Goal: Information Seeking & Learning: Learn about a topic

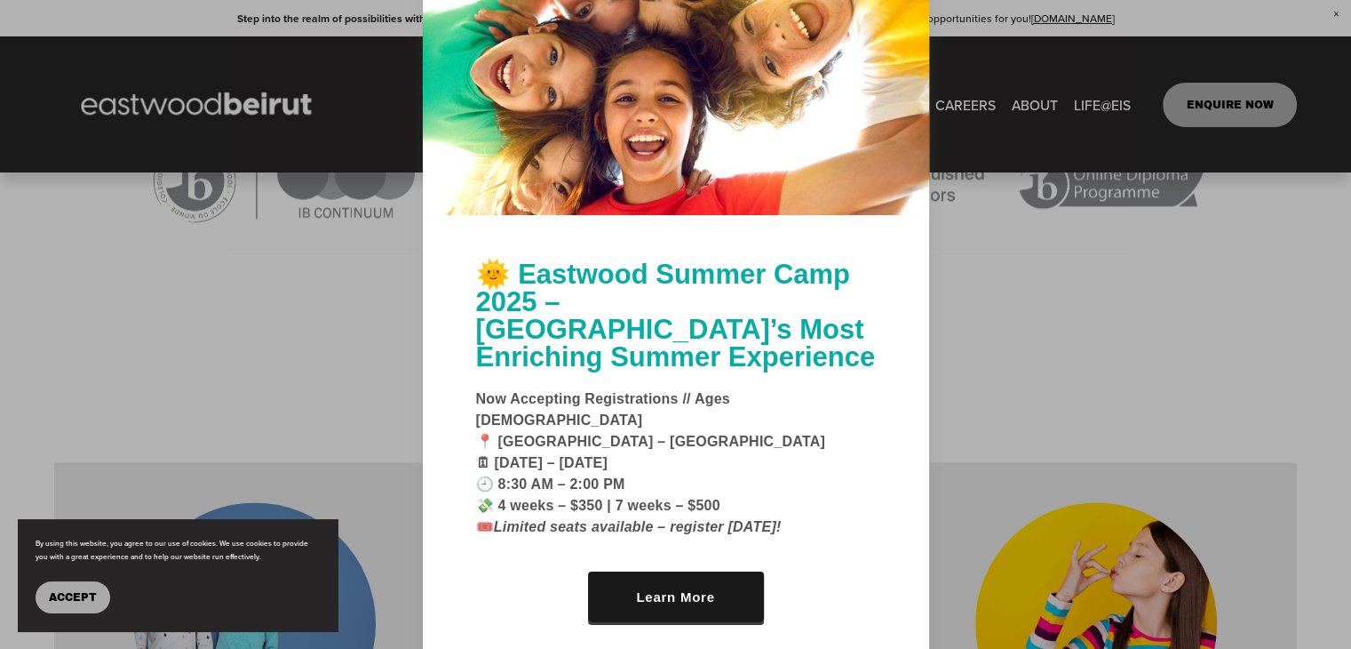
scroll to position [2475, 0]
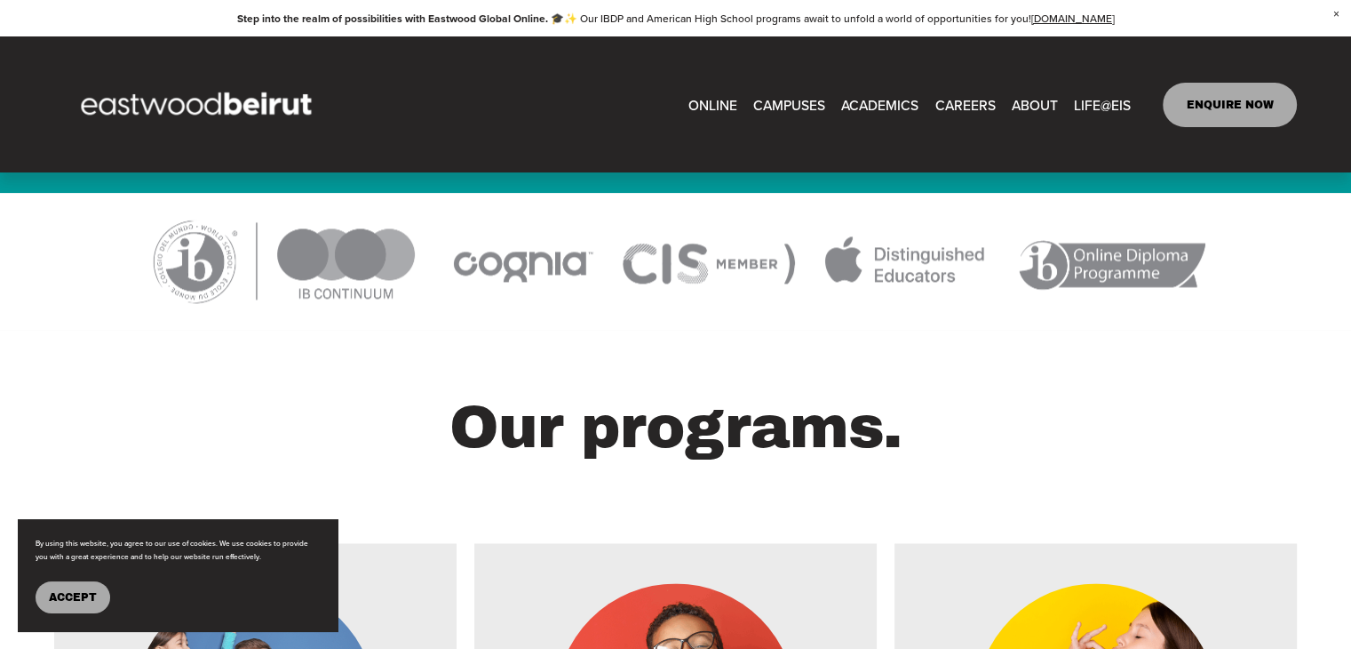
scroll to position [2218, 0]
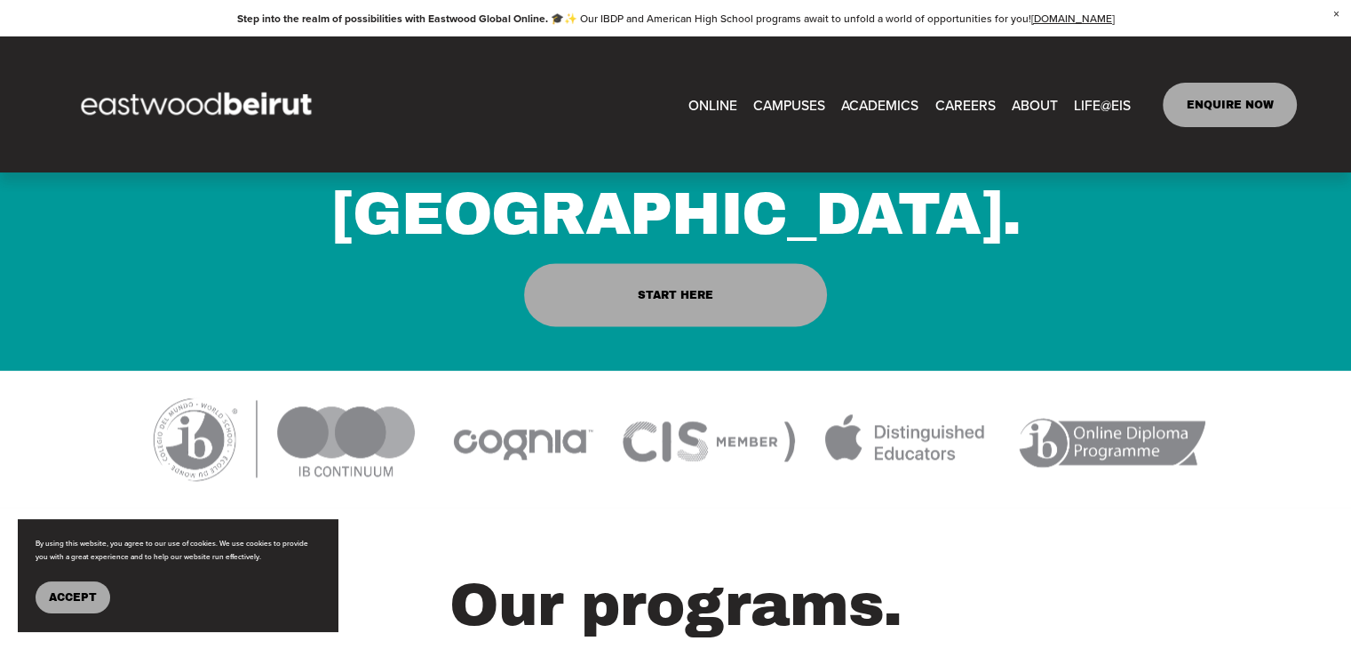
click at [769, 100] on span "CAMPUSES" at bounding box center [789, 104] width 72 height 25
click at [775, 98] on span "CAMPUSES" at bounding box center [789, 104] width 72 height 25
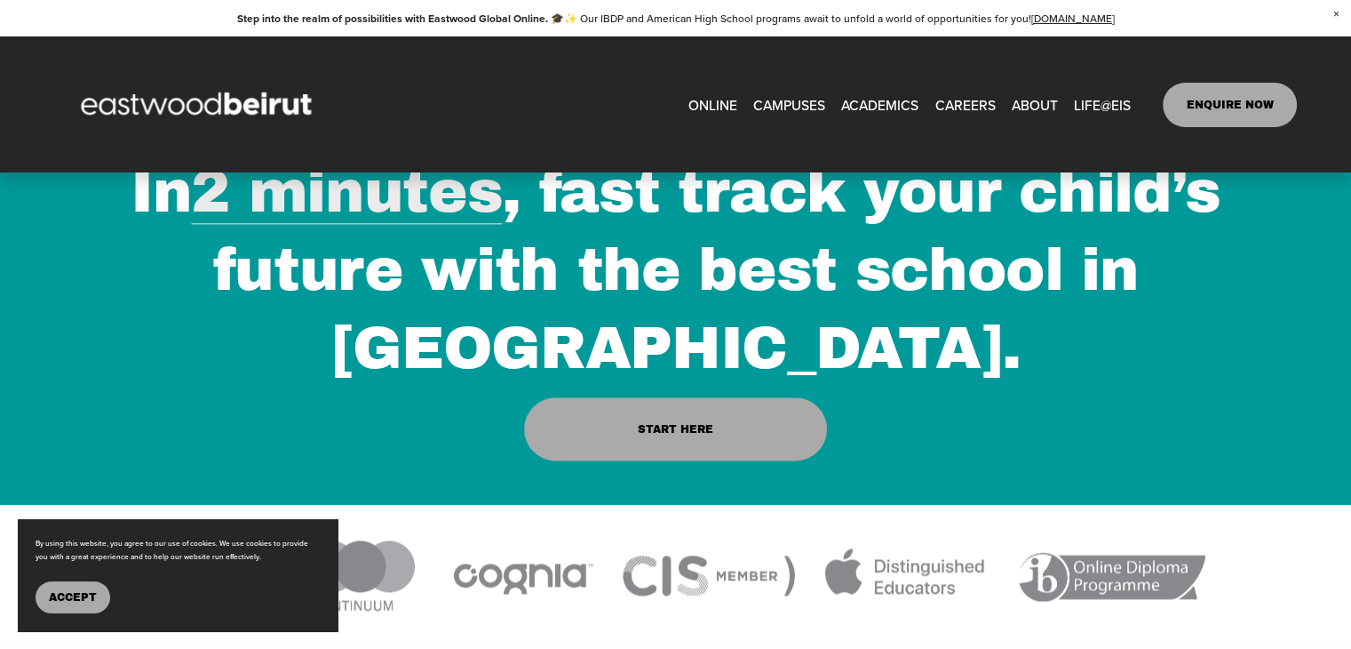
scroll to position [1897, 0]
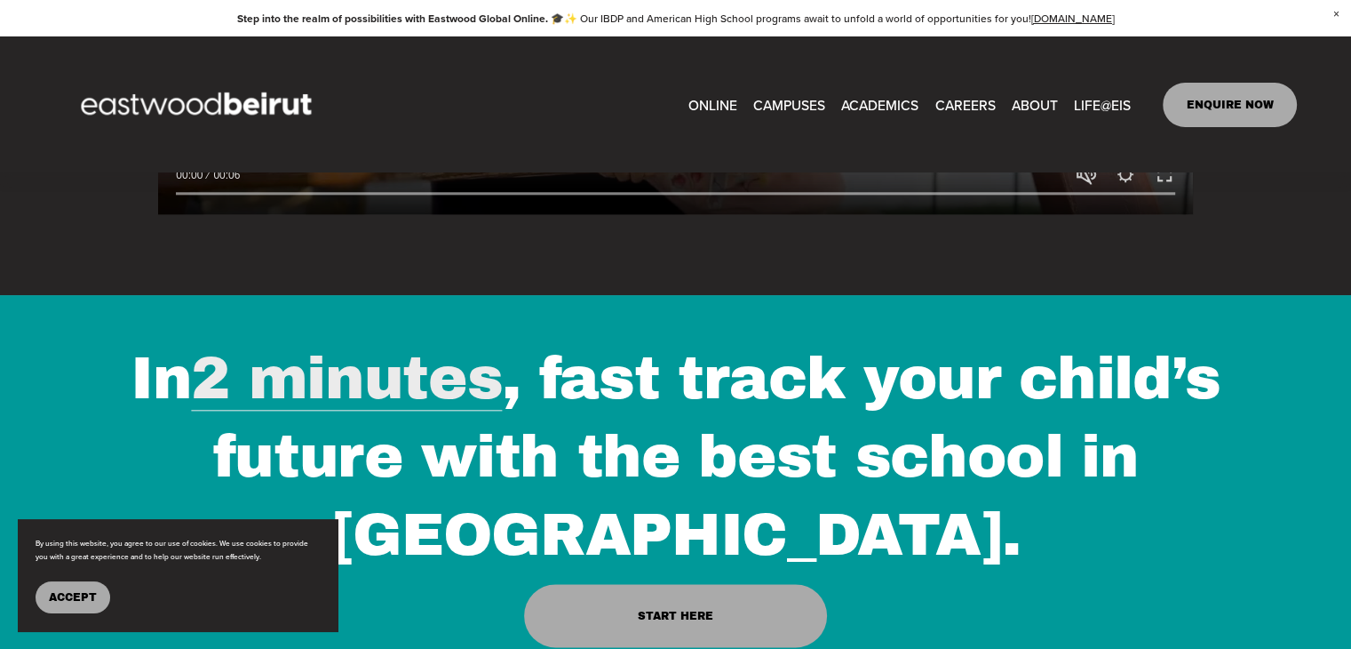
click at [975, 104] on link "CAREERS" at bounding box center [965, 105] width 60 height 28
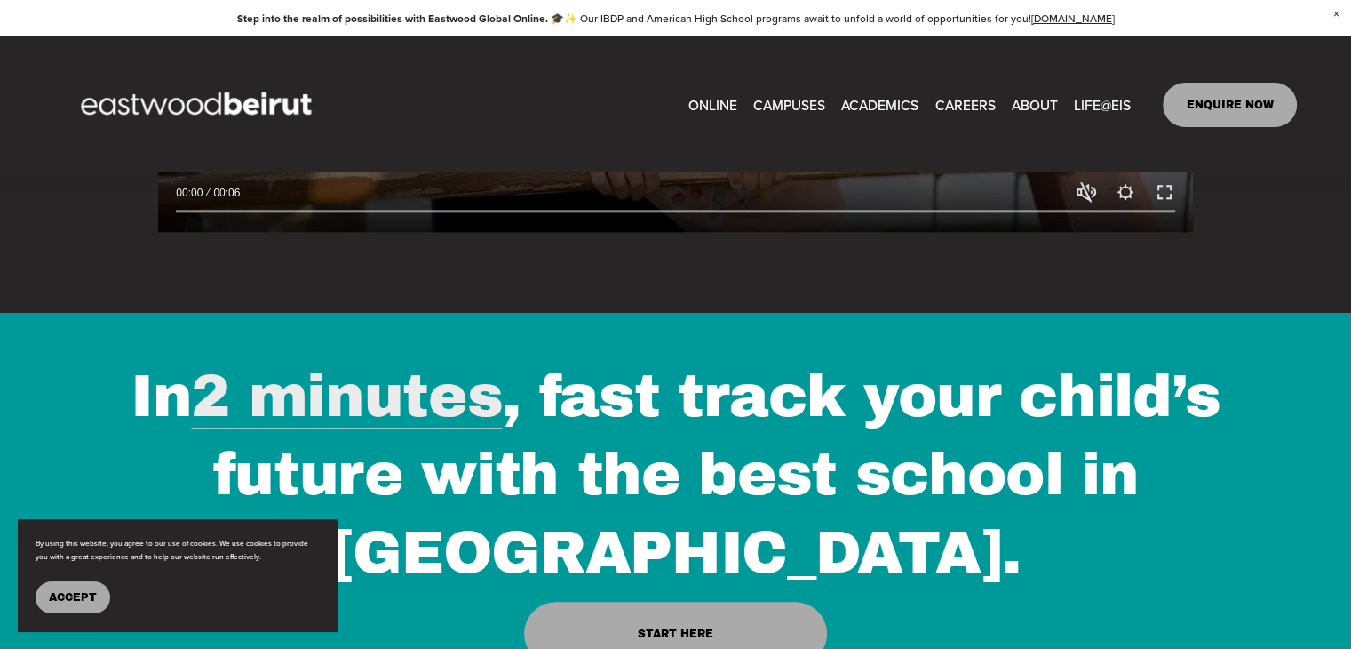
click at [969, 104] on link "CAREERS" at bounding box center [965, 105] width 60 height 28
click at [966, 100] on link "CAREERS" at bounding box center [965, 105] width 60 height 28
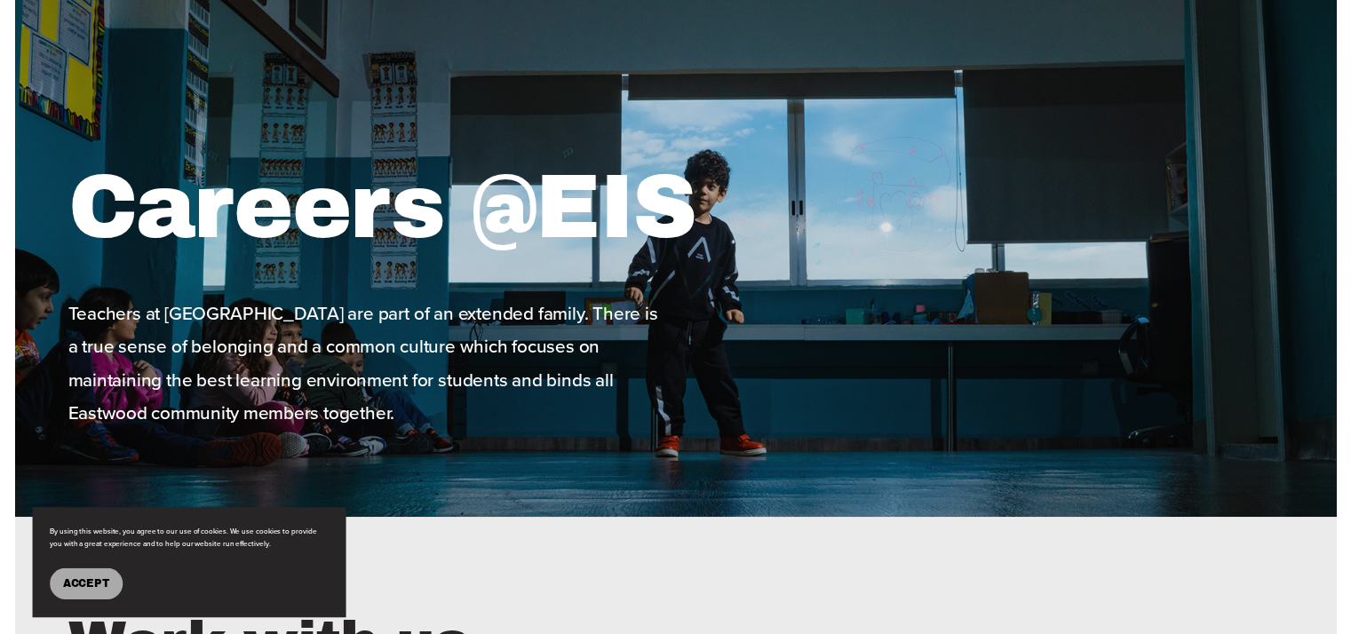
scroll to position [204, 0]
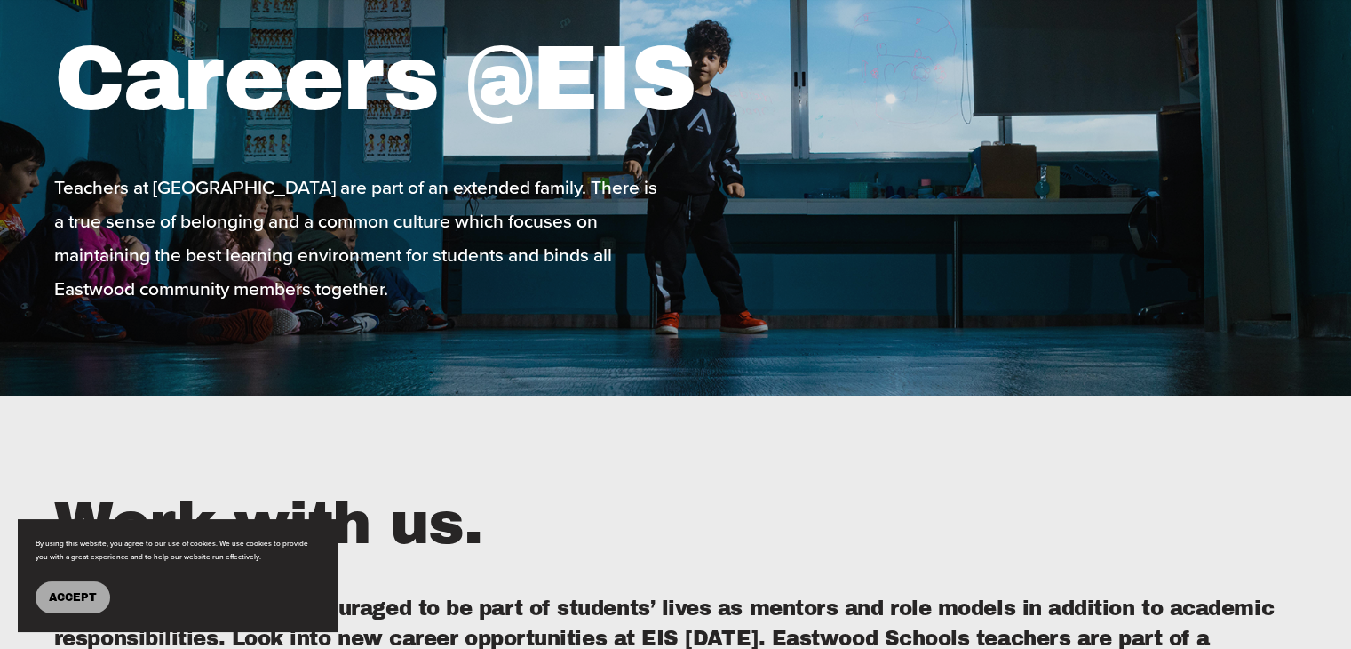
click at [89, 581] on button "Accept" at bounding box center [73, 597] width 75 height 32
click at [77, 601] on h4 "Faculty members are encouraged to be part of students’ lives as mentors and rol…" at bounding box center [675, 638] width 1243 height 90
click at [81, 593] on div "Work with us. Faculty members are encouraged to be part of students’ lives as m…" at bounding box center [675, 643] width 1351 height 319
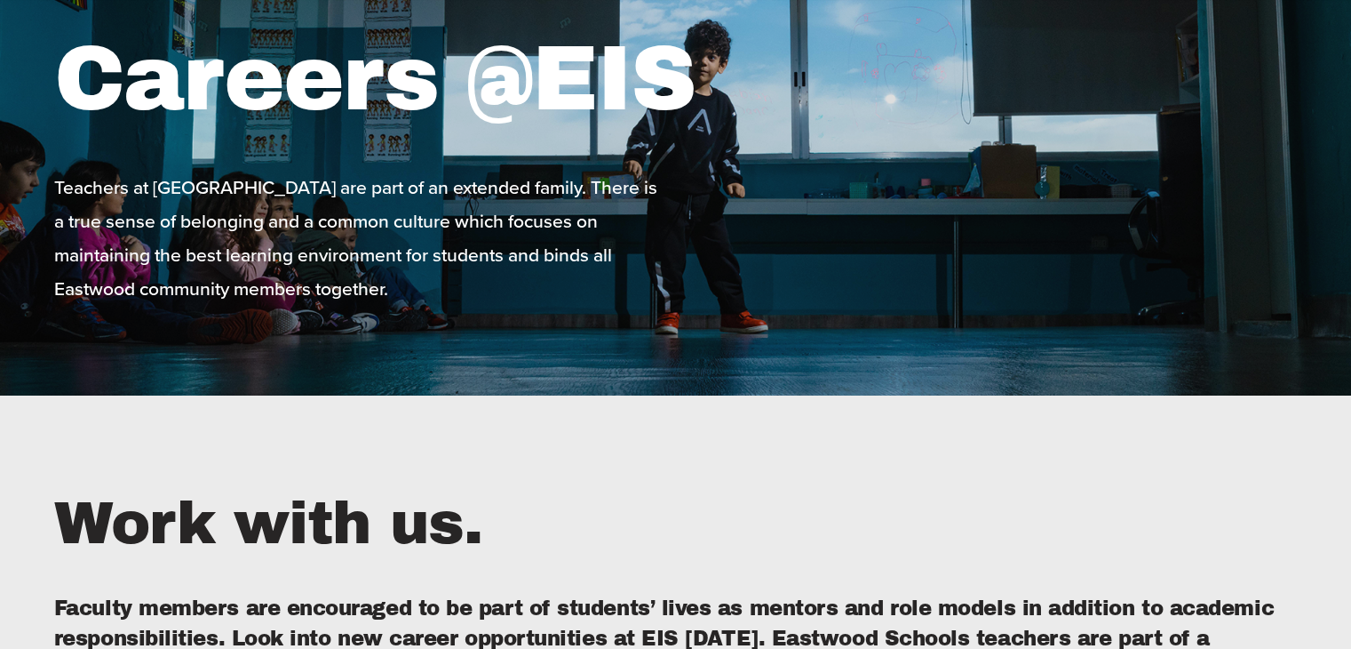
click at [54, 591] on div "Work with us. Faculty members are encouraged to be part of students’ lives as m…" at bounding box center [675, 643] width 1351 height 319
click at [68, 593] on div "Work with us. Faculty members are encouraged to be part of students’ lives as m…" at bounding box center [675, 643] width 1351 height 319
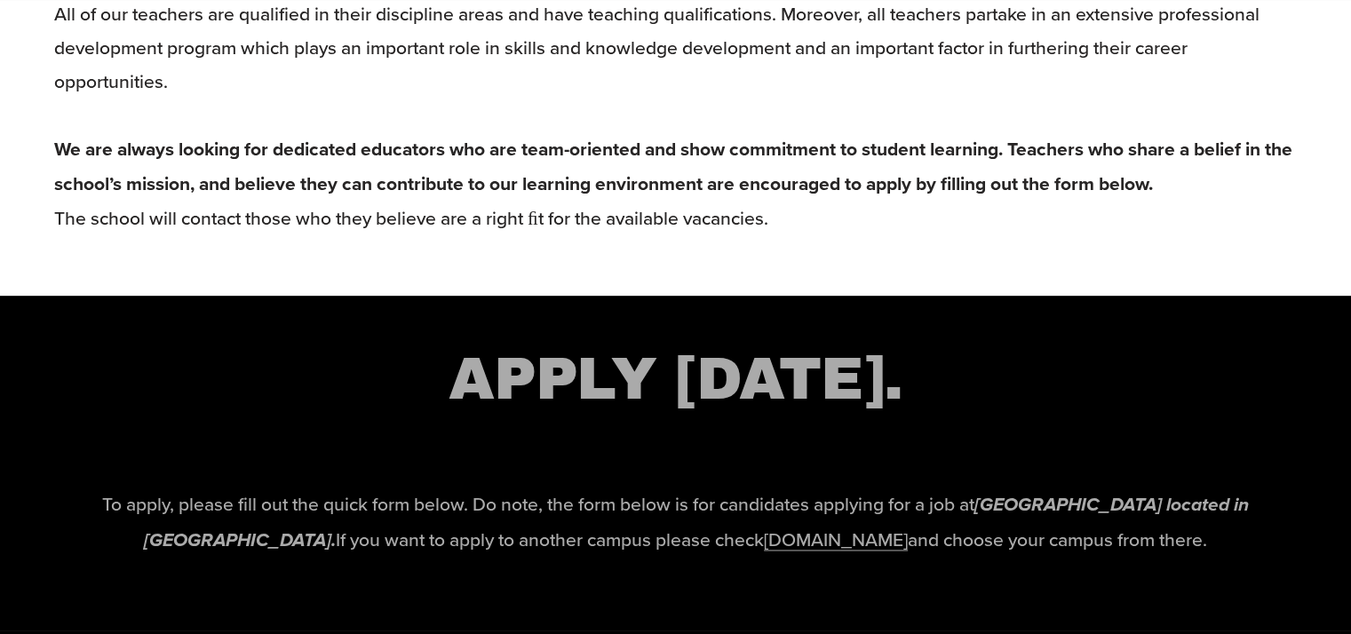
scroll to position [2456, 0]
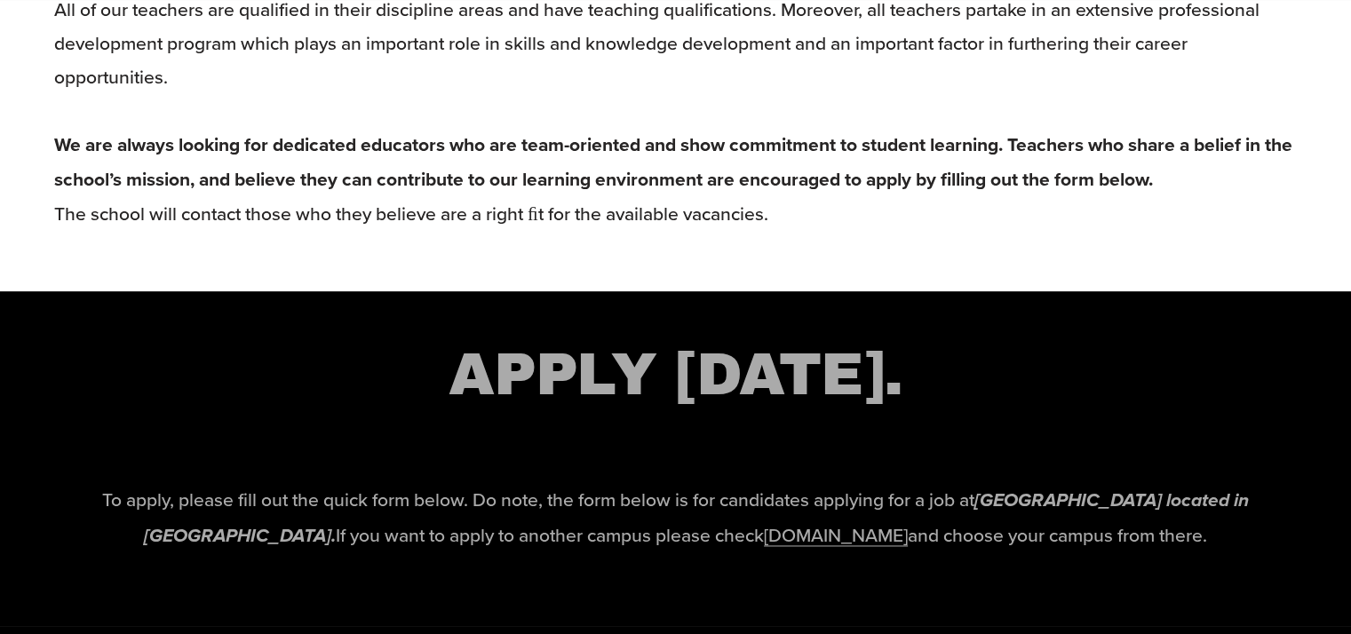
click at [775, 152] on strong "We are always looking for dedicated educators who are team-oriented and show co…" at bounding box center [675, 162] width 1243 height 62
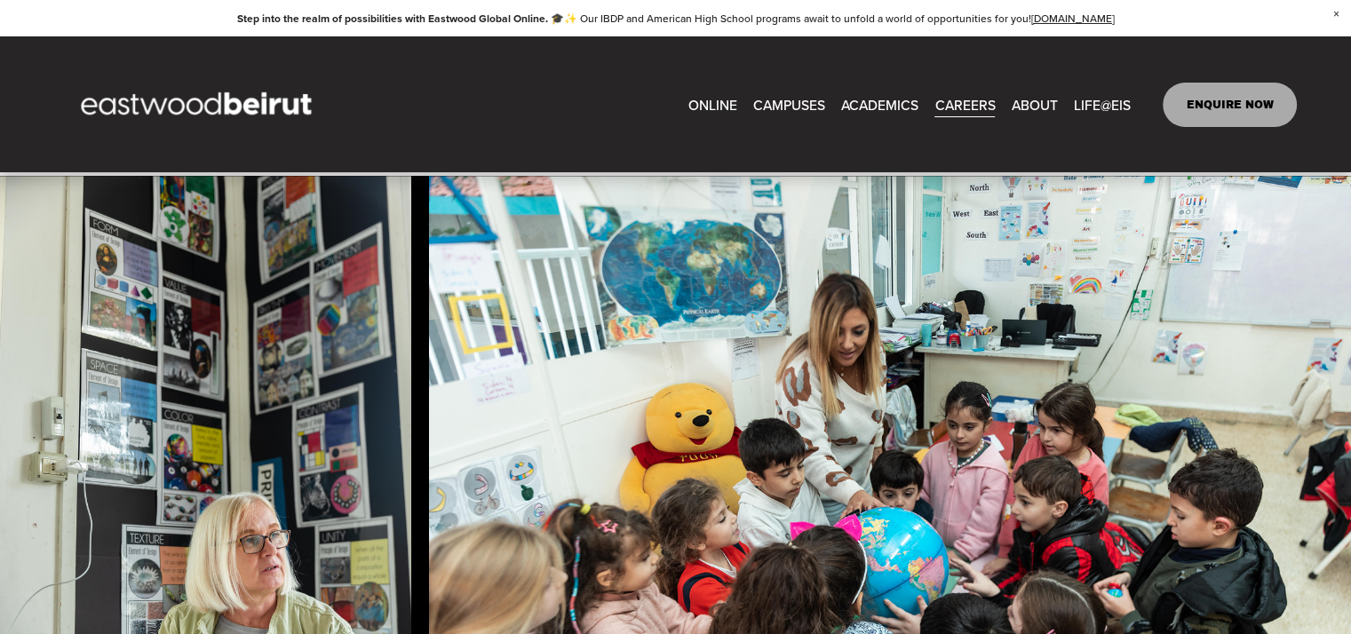
scroll to position [899, 0]
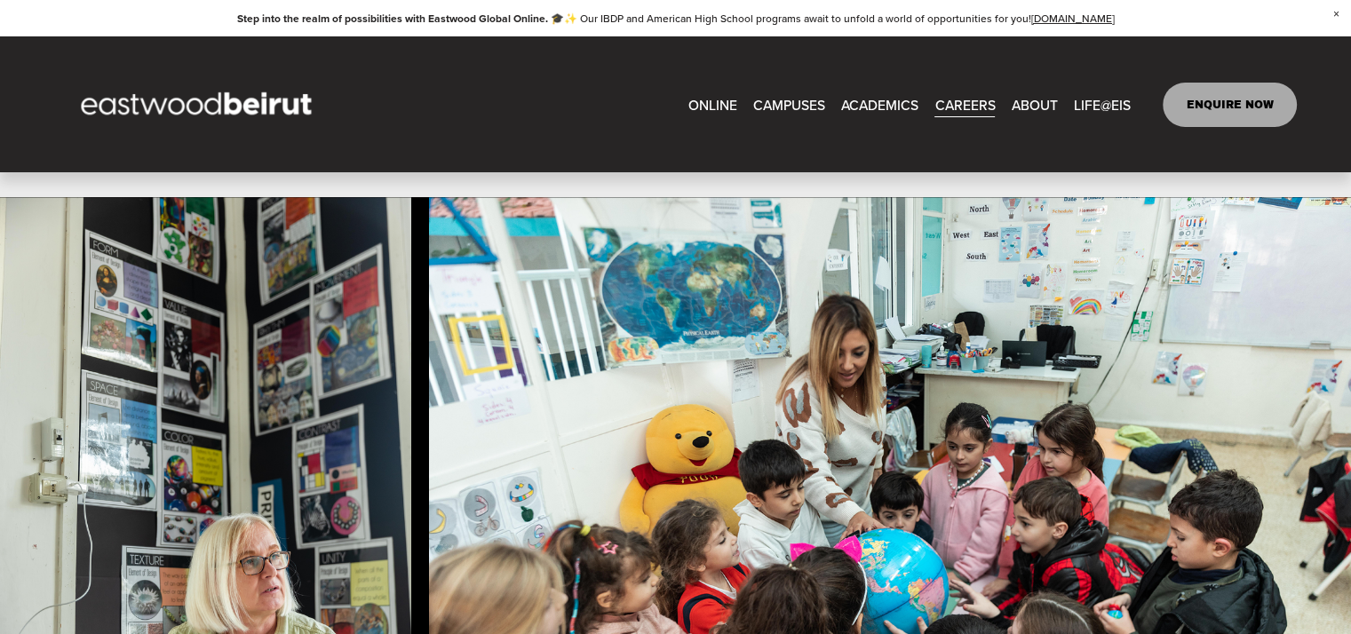
click at [0, 0] on span "Building+Facilities" at bounding box center [0, 0] width 0 height 0
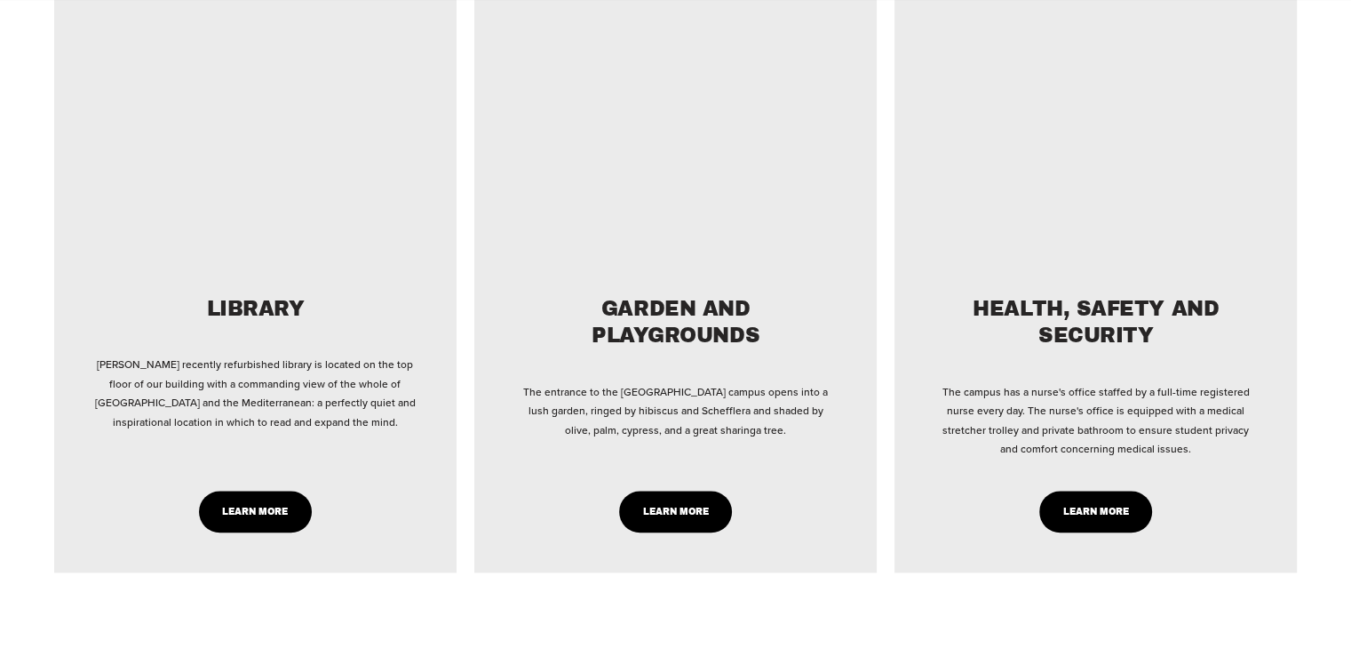
scroll to position [1891, 0]
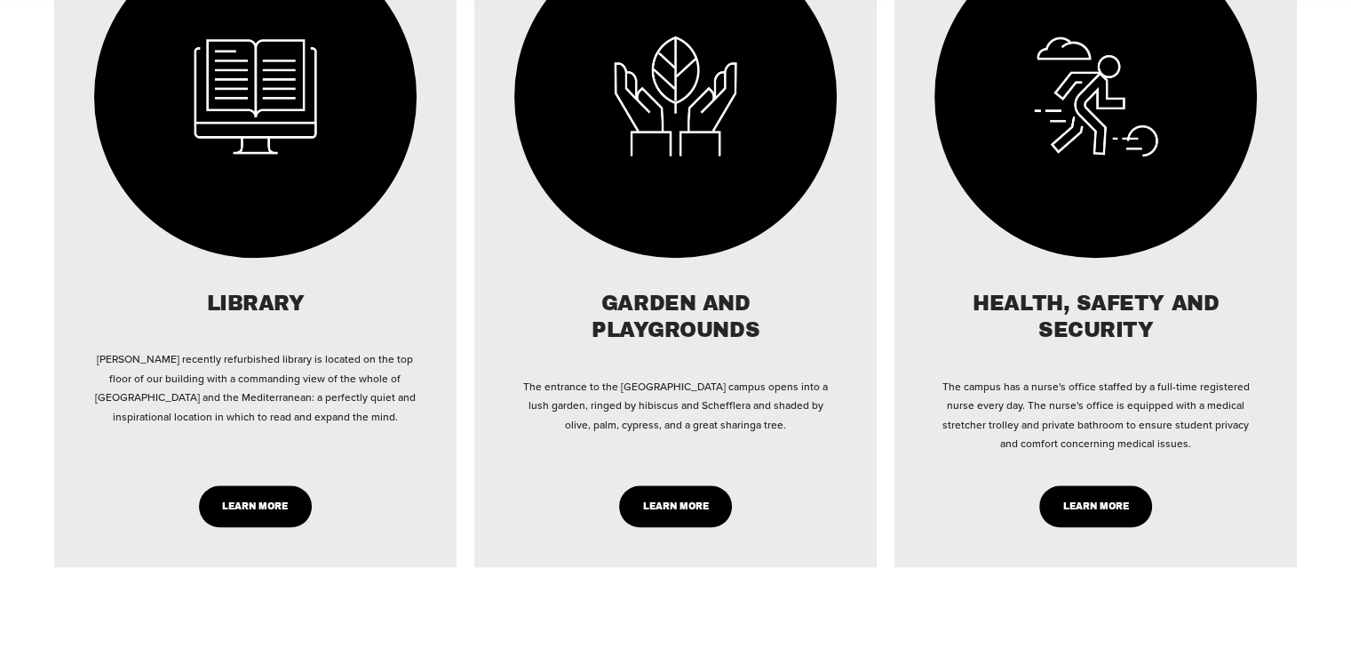
click at [681, 513] on link "LEARN MORE" at bounding box center [675, 506] width 113 height 42
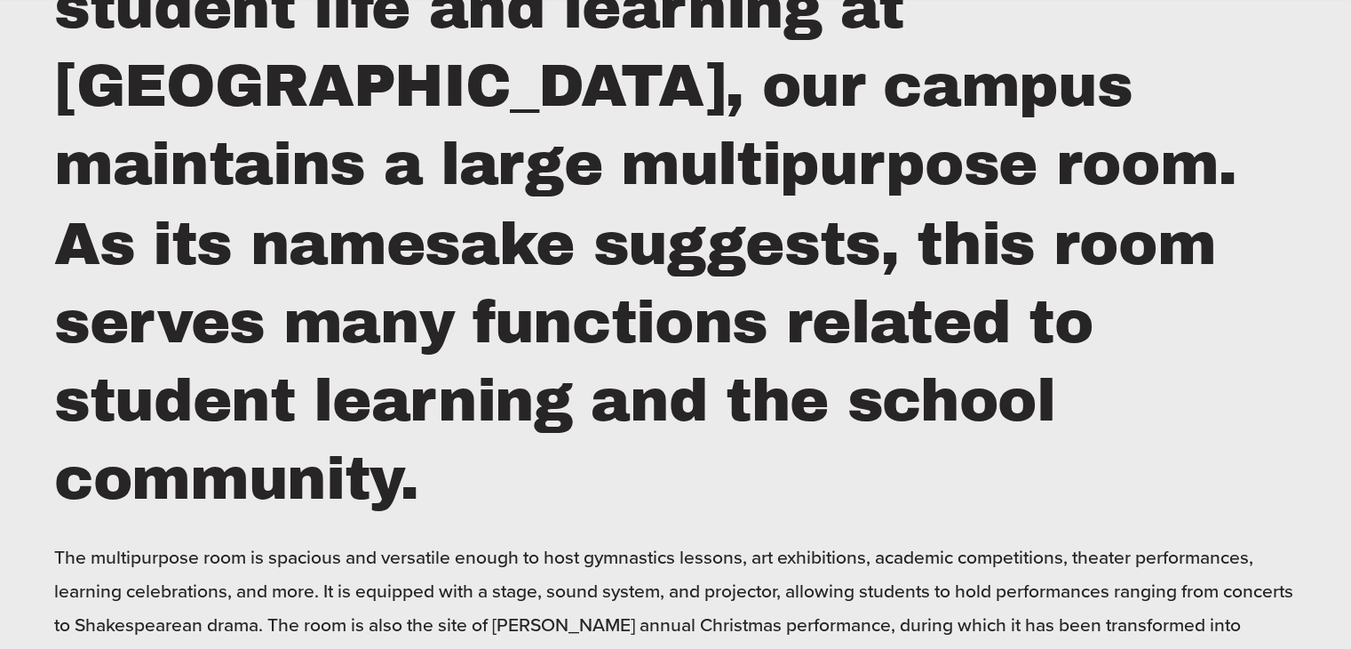
scroll to position [3160, 0]
